Goal: Information Seeking & Learning: Learn about a topic

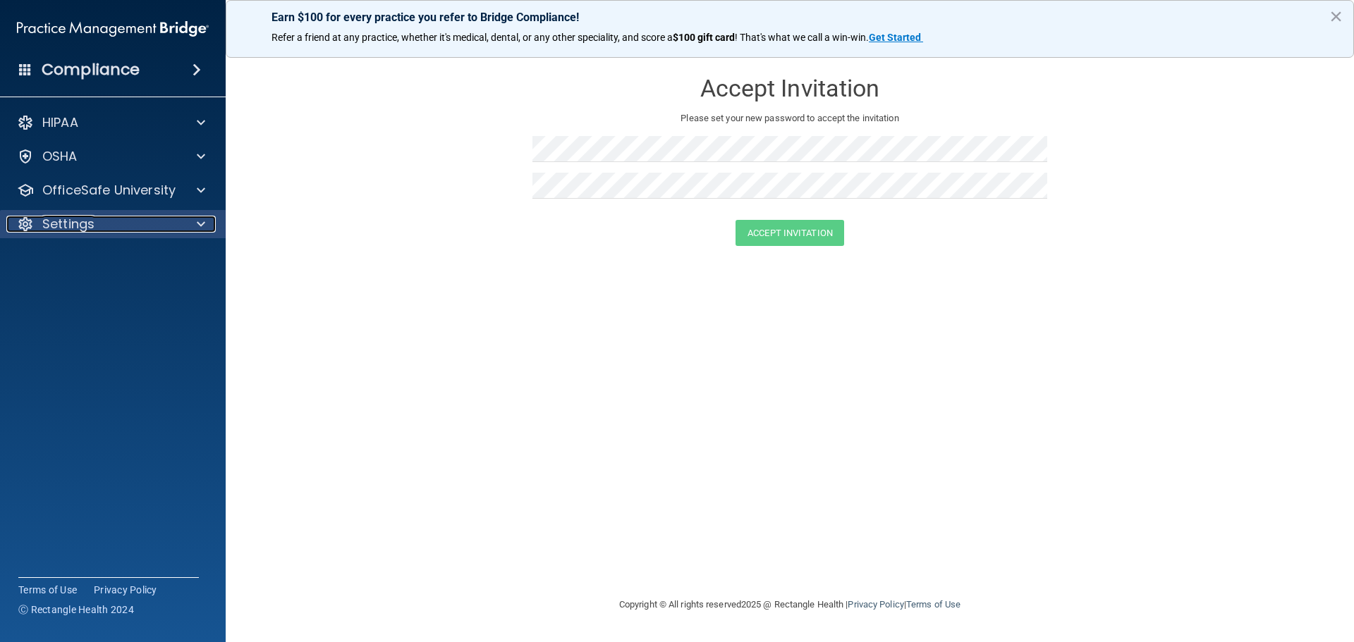
click at [63, 224] on p "Settings" at bounding box center [68, 224] width 52 height 17
click at [146, 71] on div "Compliance" at bounding box center [113, 69] width 226 height 31
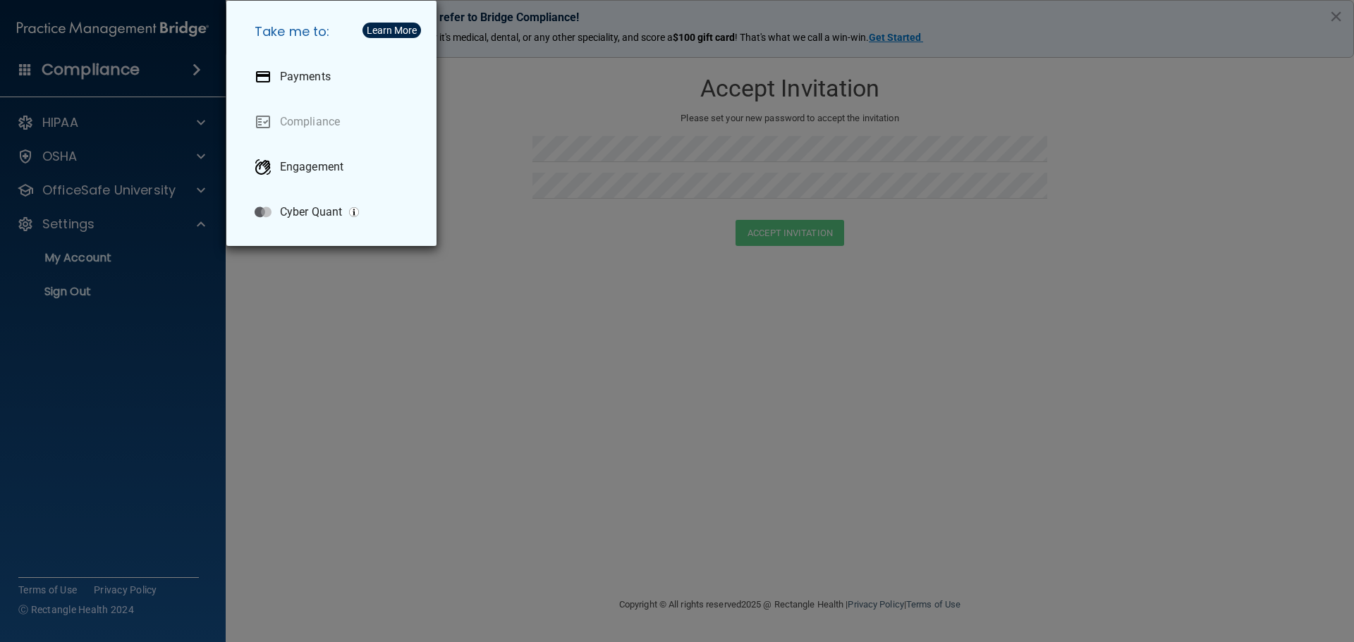
click at [127, 72] on div "Take me to: Payments Compliance Engagement Cyber Quant" at bounding box center [677, 321] width 1354 height 642
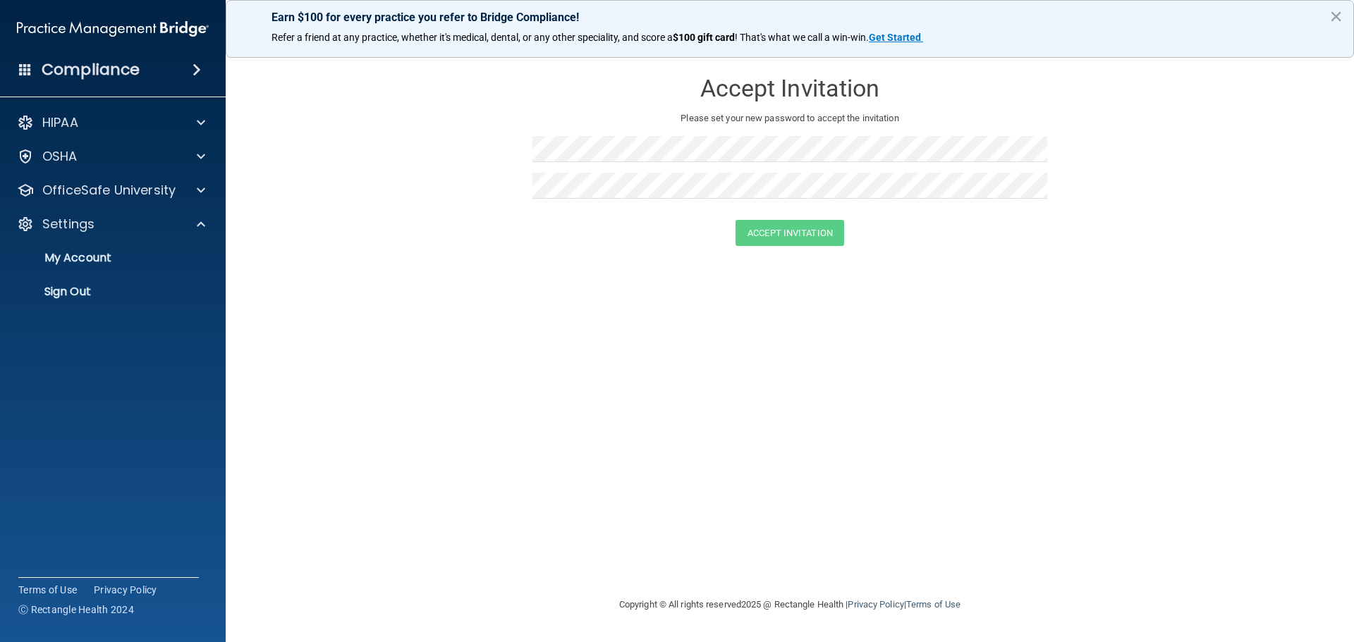
click at [192, 66] on span at bounding box center [196, 69] width 8 height 17
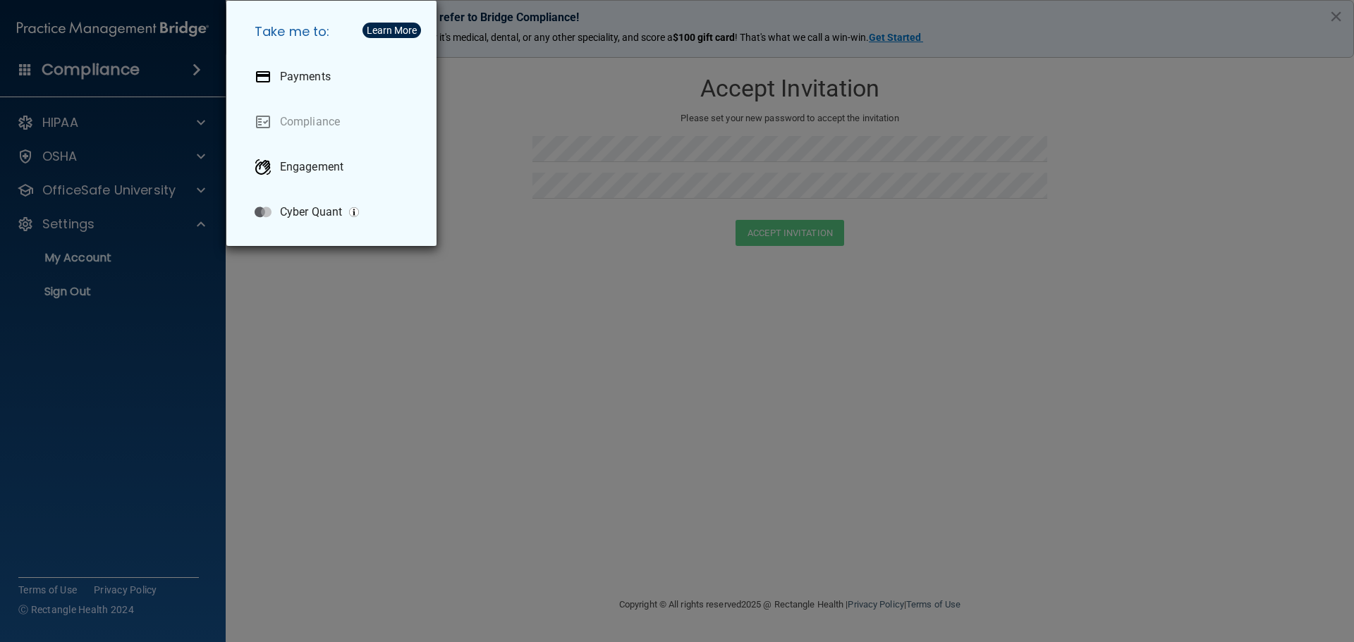
click at [83, 157] on div "Take me to: Payments Compliance Engagement Cyber Quant" at bounding box center [677, 321] width 1354 height 642
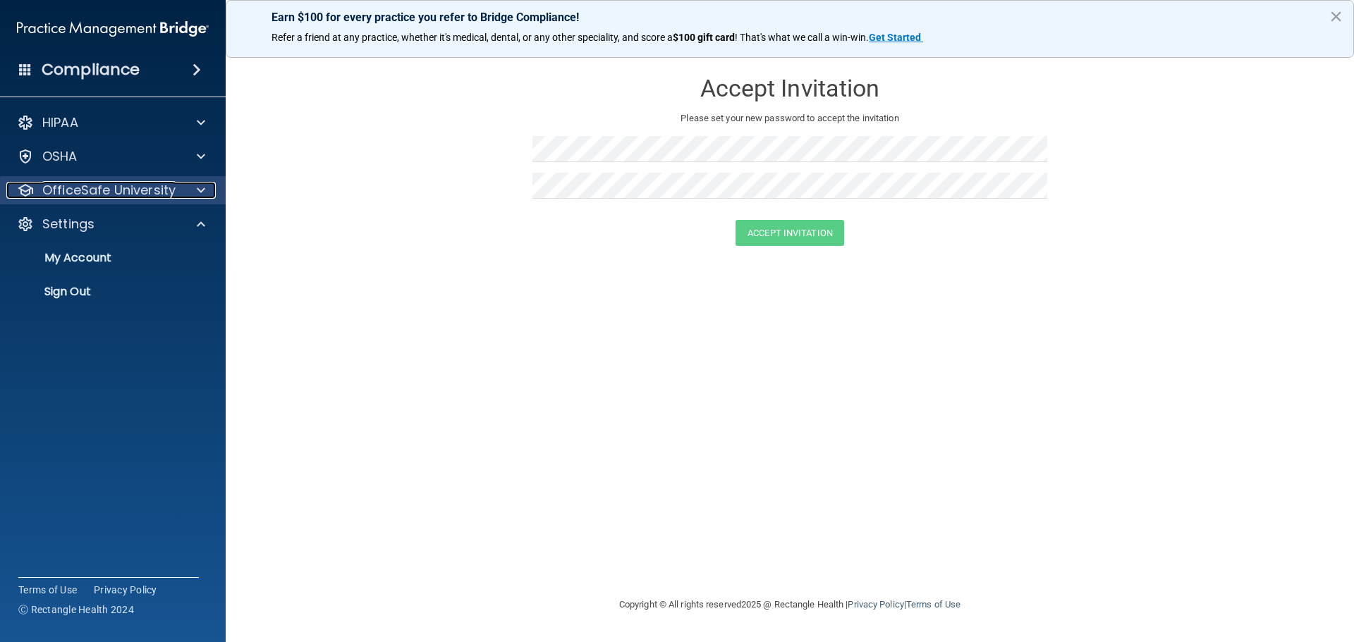
click at [122, 184] on p "OfficeSafe University" at bounding box center [108, 190] width 133 height 17
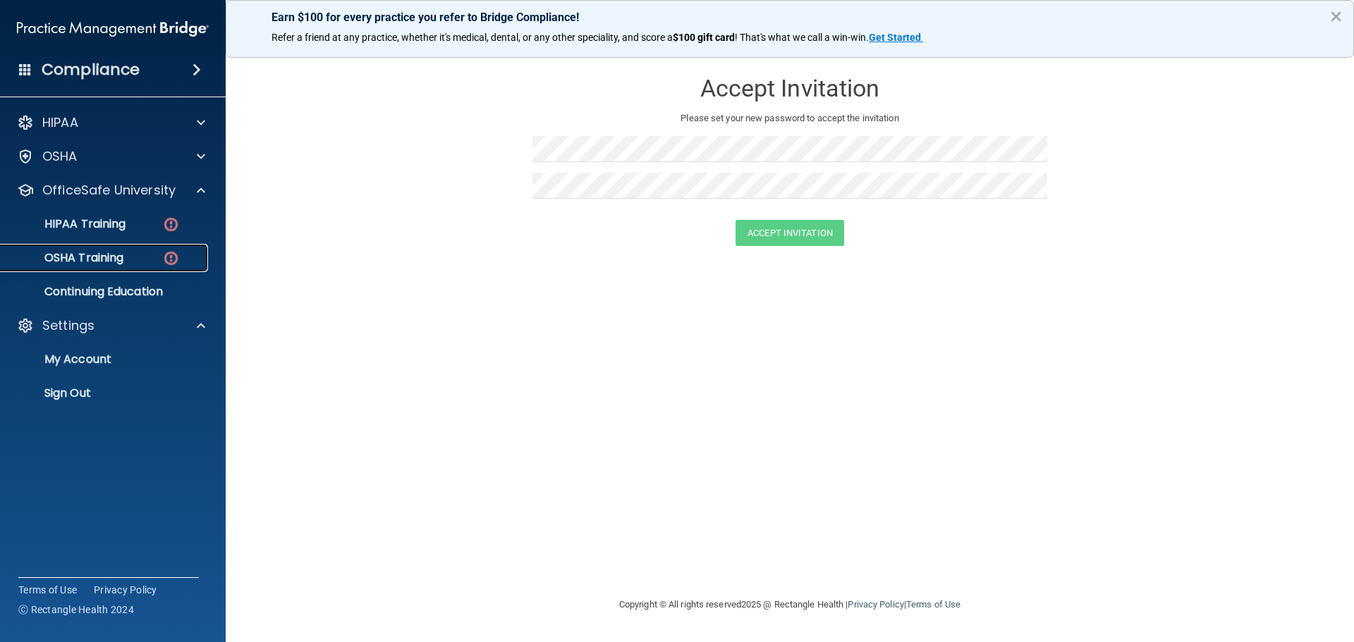
click at [114, 260] on p "OSHA Training" at bounding box center [66, 258] width 114 height 14
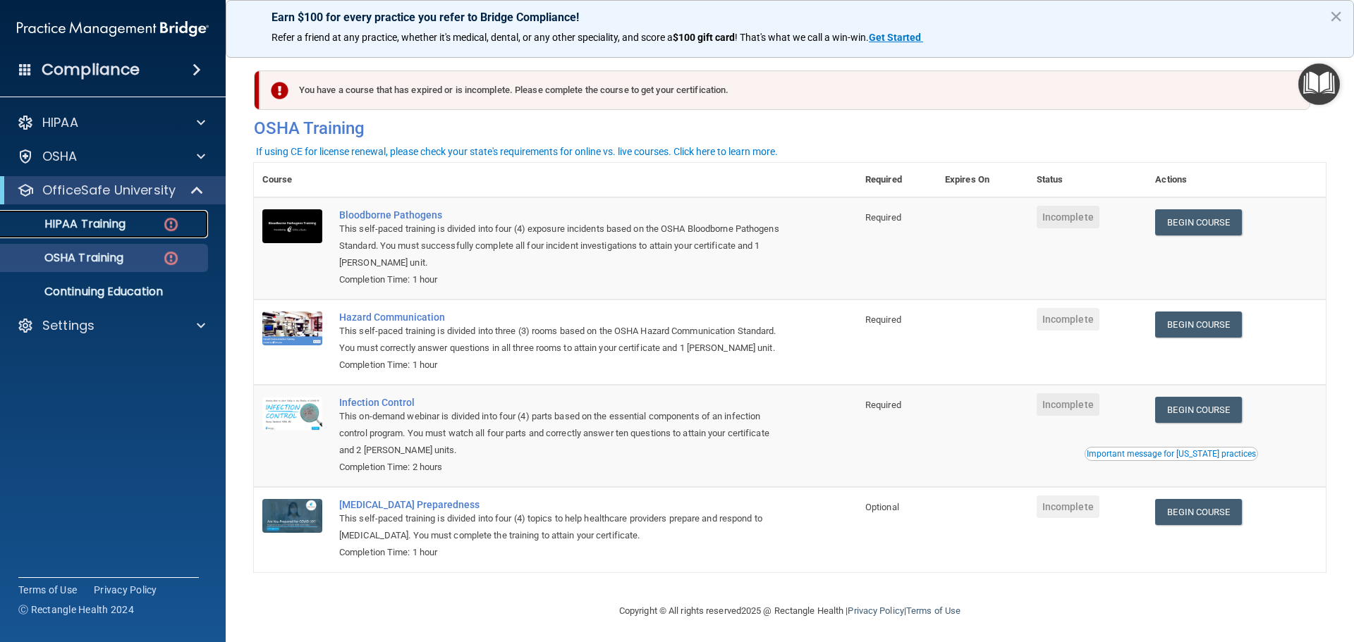
click at [118, 224] on p "HIPAA Training" at bounding box center [67, 224] width 116 height 14
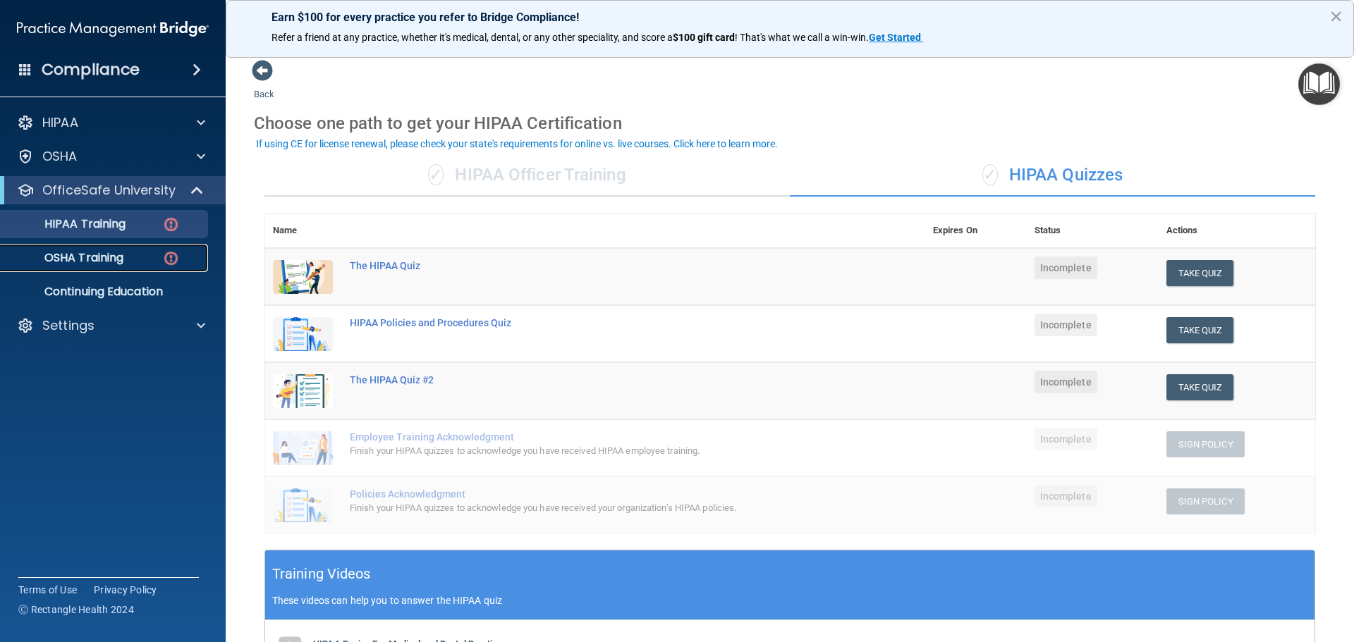
click at [168, 260] on img at bounding box center [171, 259] width 18 height 18
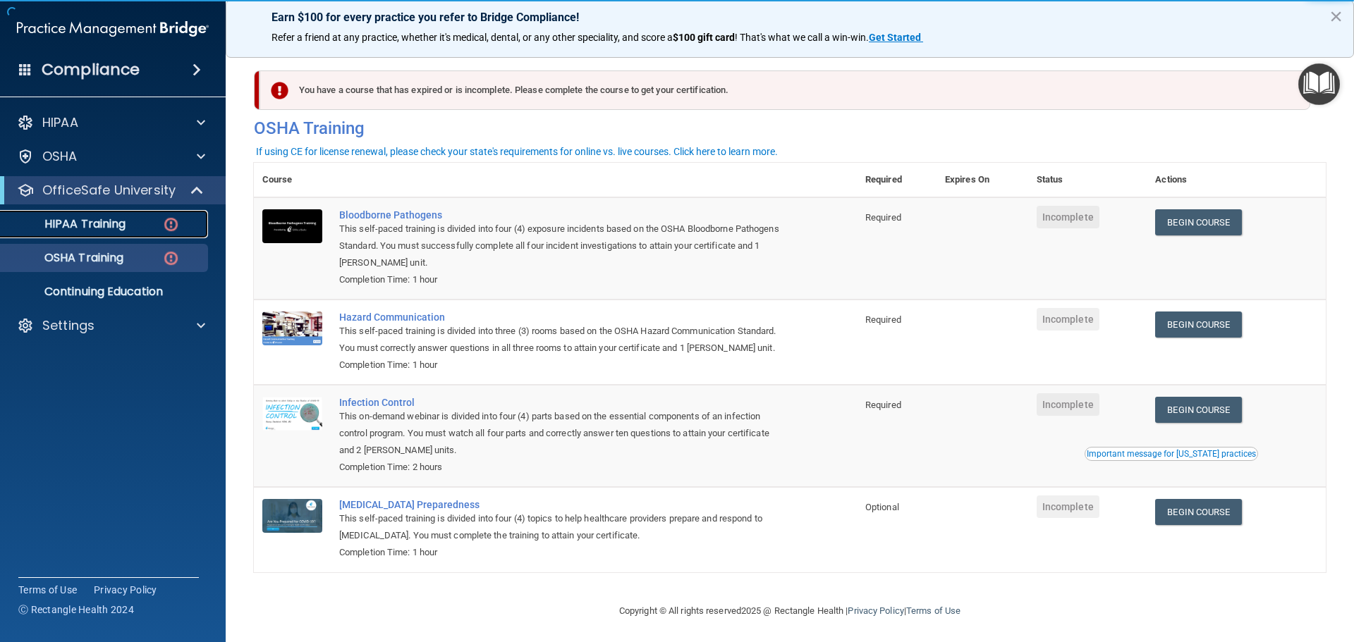
click at [164, 227] on img at bounding box center [171, 225] width 18 height 18
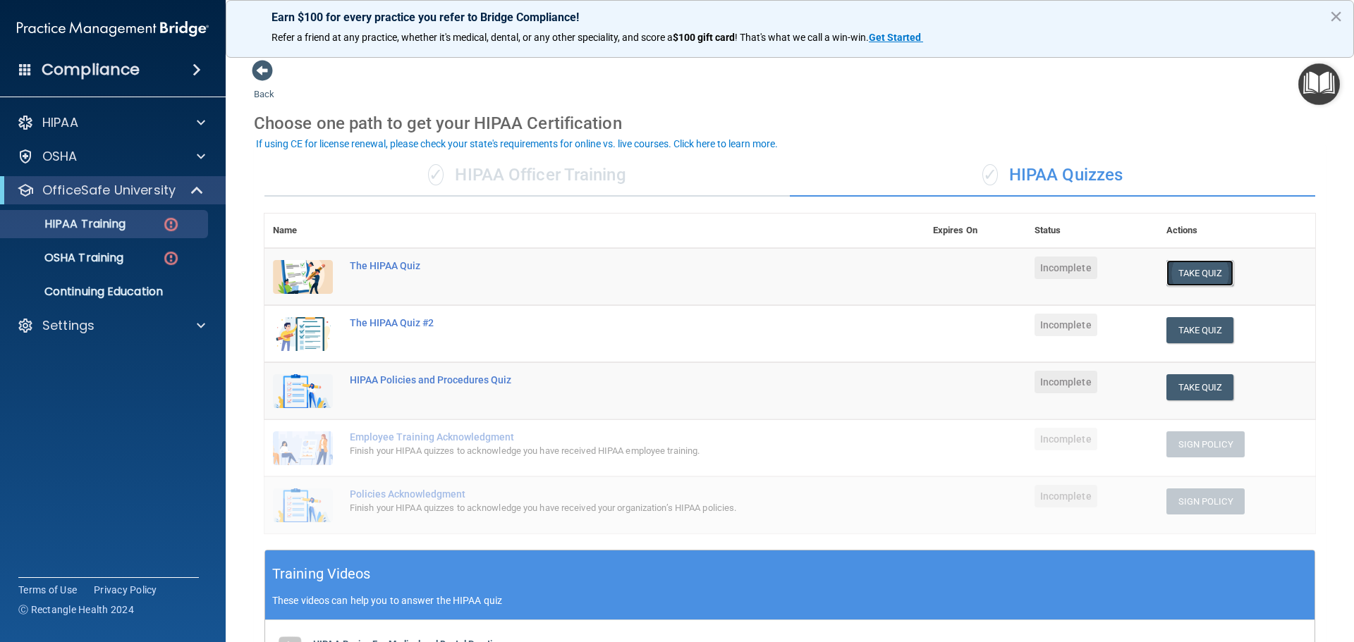
click at [1201, 273] on button "Take Quiz" at bounding box center [1200, 273] width 68 height 26
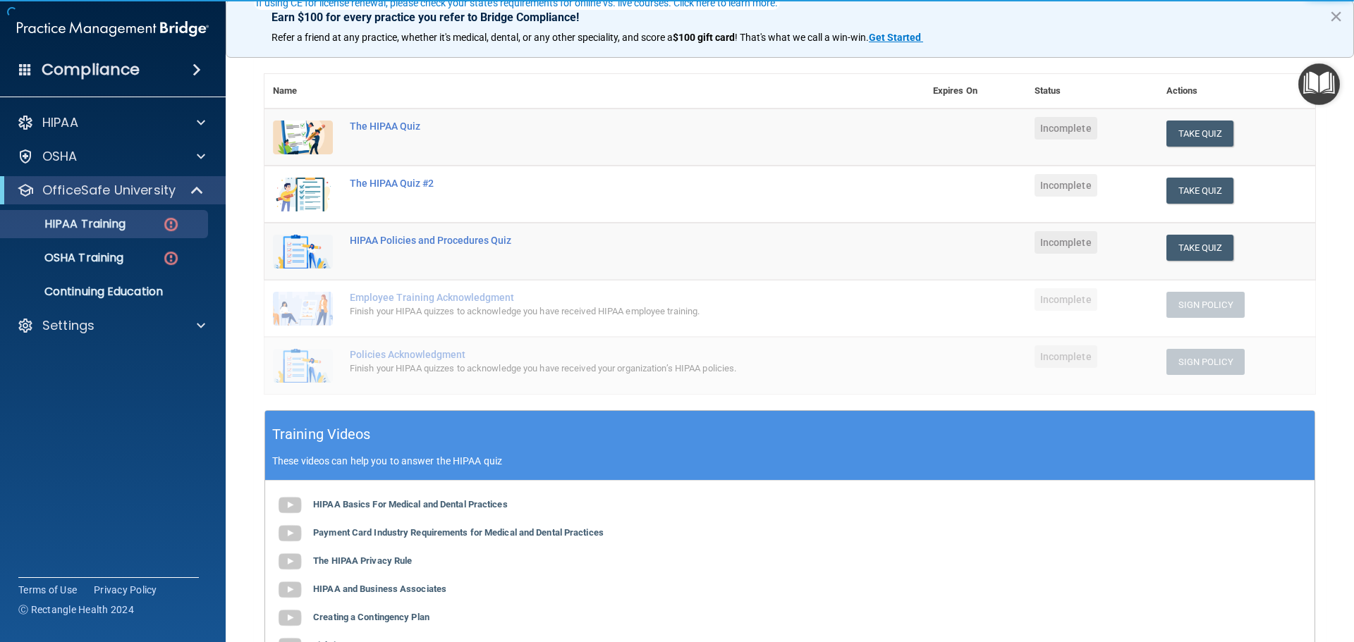
scroll to position [141, 0]
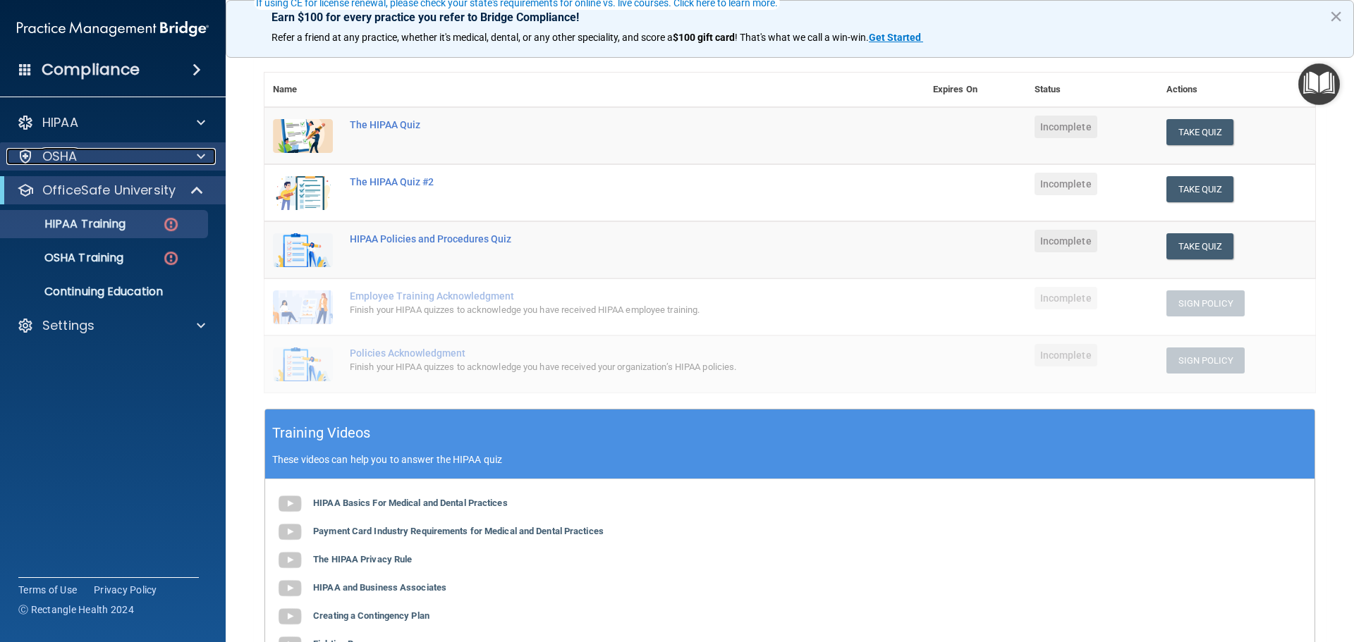
click at [51, 161] on p "OSHA" at bounding box center [59, 156] width 35 height 17
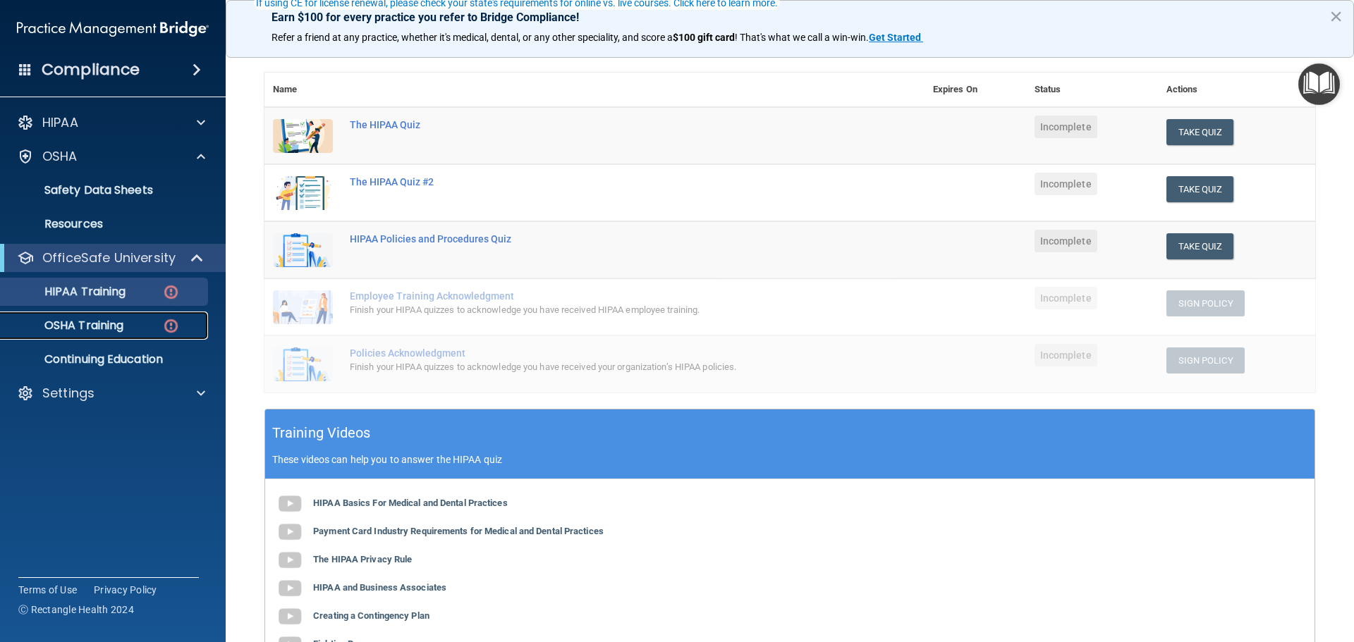
click at [92, 329] on p "OSHA Training" at bounding box center [66, 326] width 114 height 14
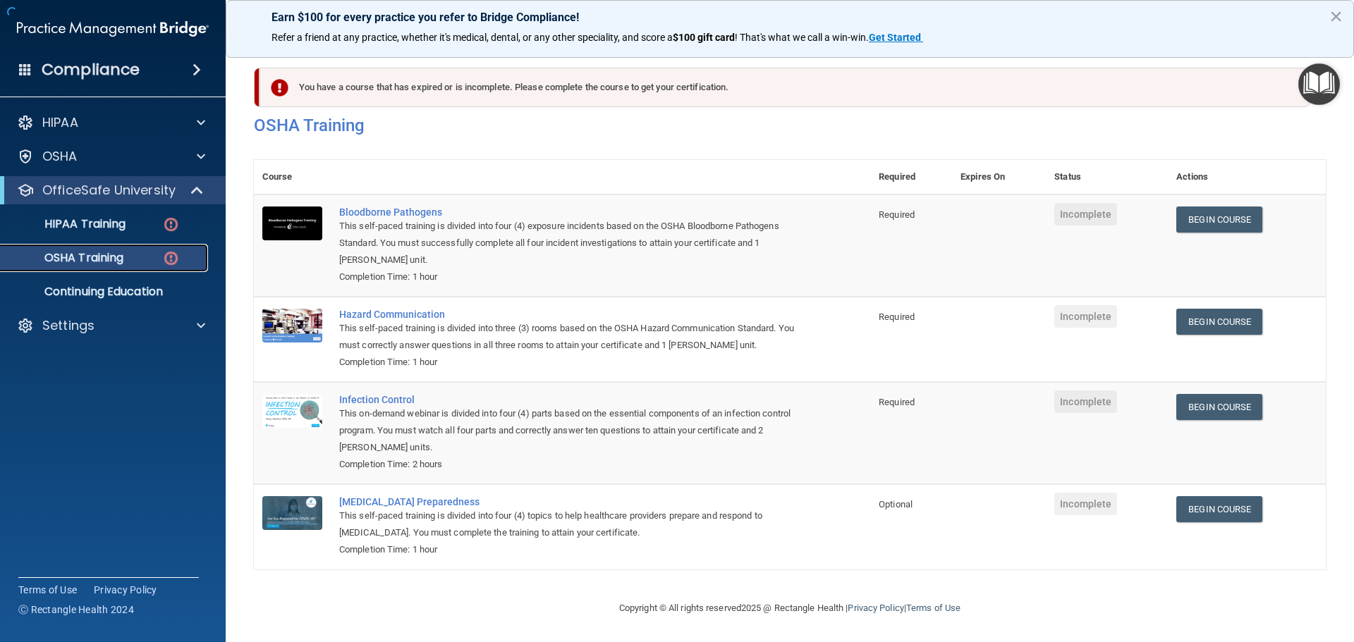
scroll to position [23, 0]
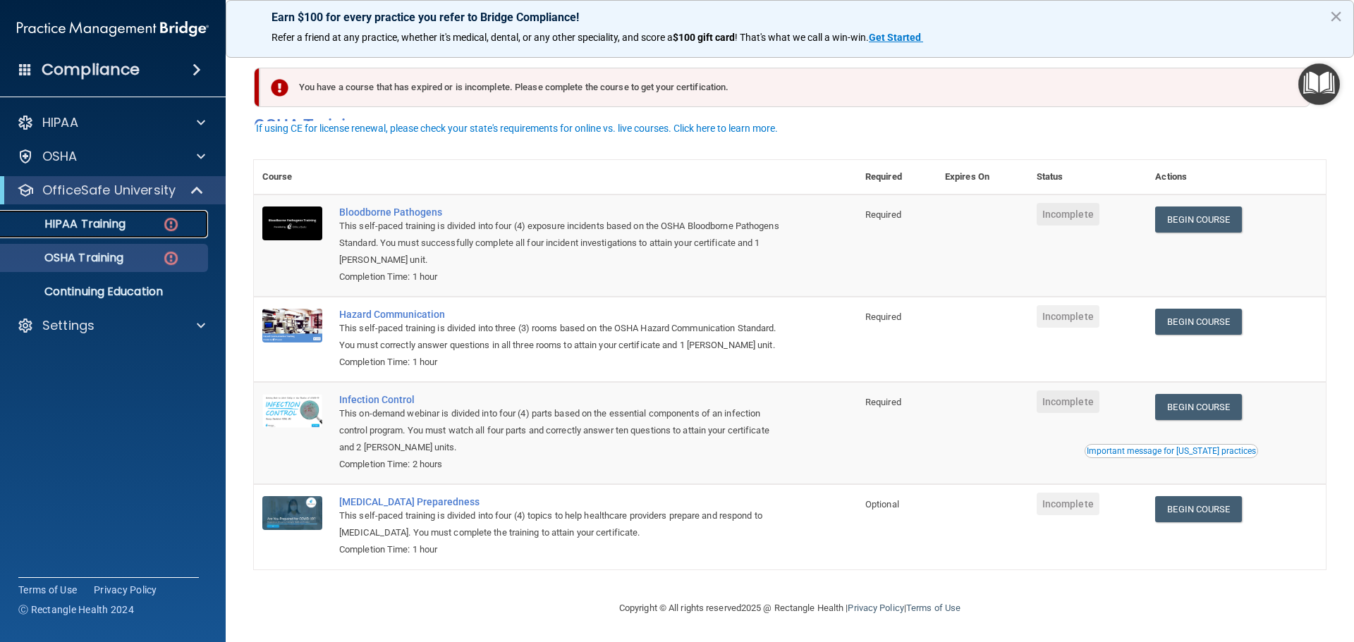
click at [100, 226] on p "HIPAA Training" at bounding box center [67, 224] width 116 height 14
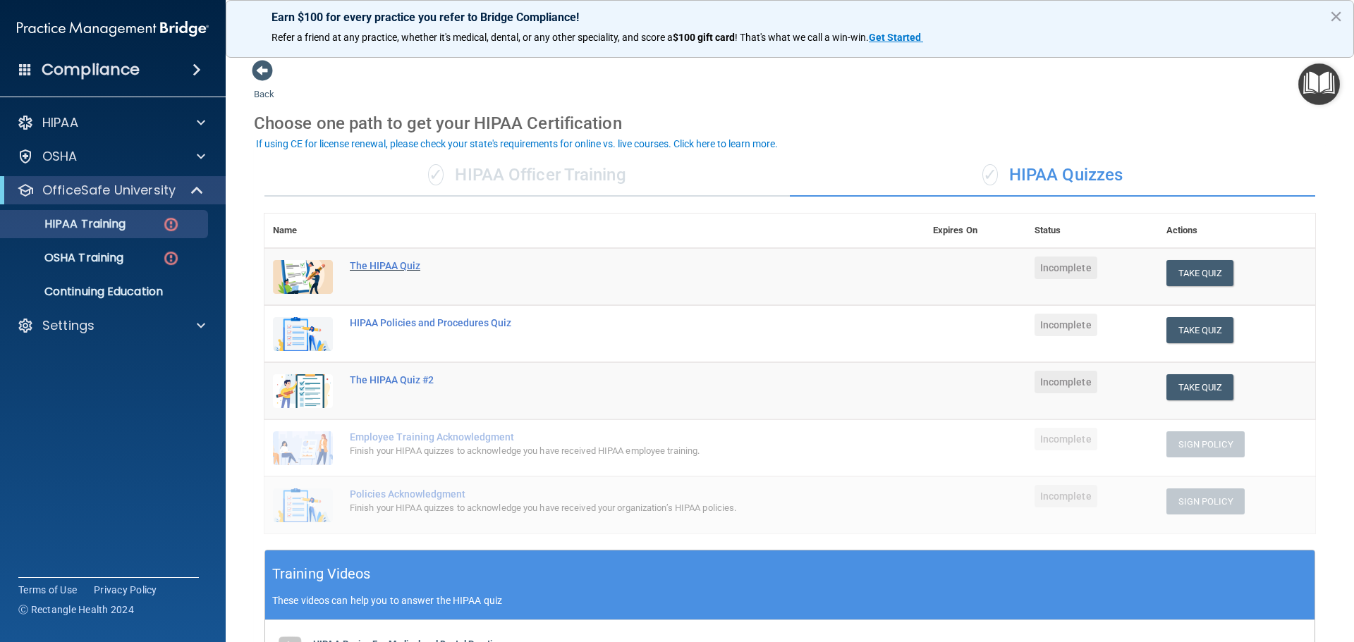
click at [366, 269] on div "The HIPAA Quiz" at bounding box center [602, 265] width 504 height 11
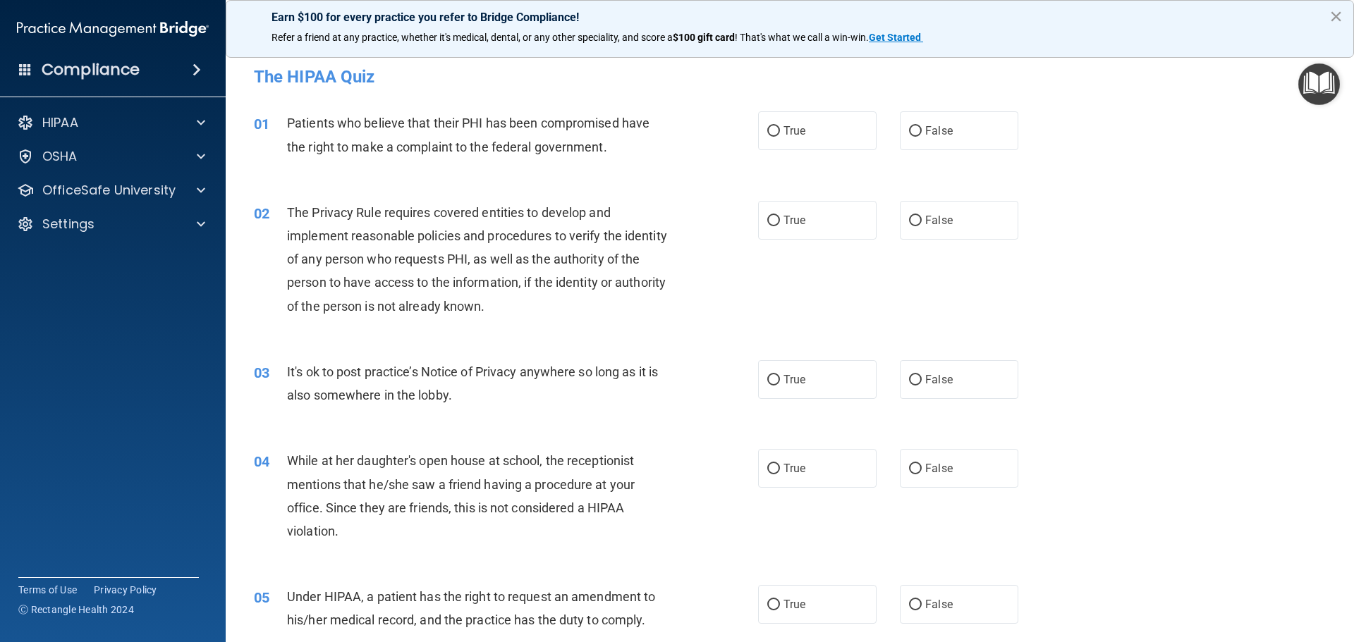
click at [1333, 14] on button "×" at bounding box center [1335, 16] width 13 height 23
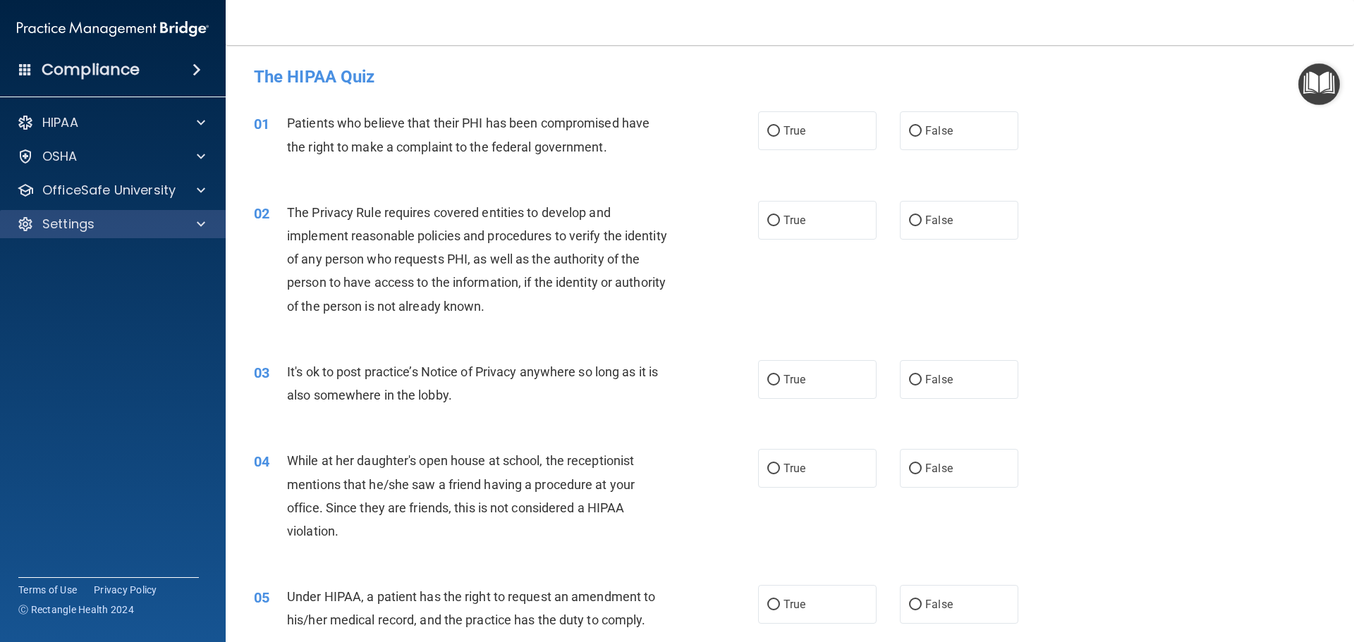
click at [71, 214] on div "Settings" at bounding box center [113, 224] width 226 height 28
click at [84, 216] on p "Settings" at bounding box center [68, 224] width 52 height 17
click at [86, 290] on p "Sign Out" at bounding box center [105, 292] width 192 height 14
